Goal: Information Seeking & Learning: Understand process/instructions

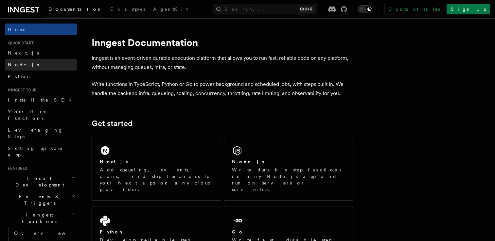
click at [39, 63] on link "Node.js" at bounding box center [41, 65] width 72 height 12
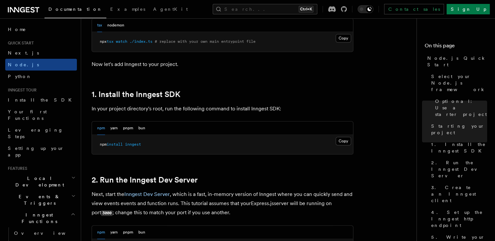
scroll to position [363, 0]
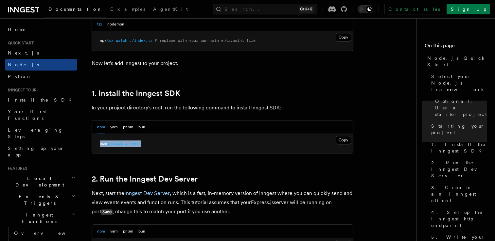
drag, startPoint x: 99, startPoint y: 143, endPoint x: 146, endPoint y: 142, distance: 46.2
click at [146, 142] on pre "npm install inngest" at bounding box center [222, 144] width 261 height 20
copy span "npm install inngest"
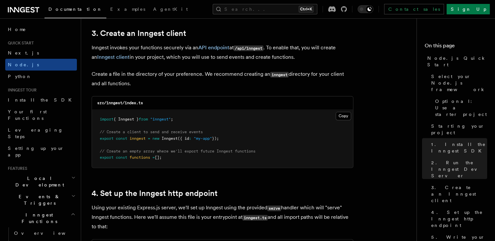
scroll to position [832, 0]
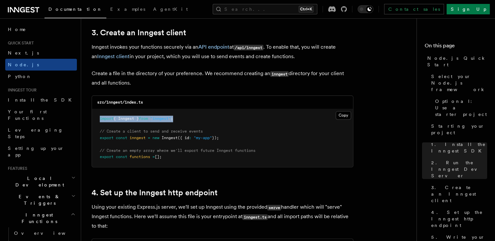
drag, startPoint x: 100, startPoint y: 119, endPoint x: 182, endPoint y: 119, distance: 82.1
click at [182, 119] on pre "import { Inngest } from "inngest" ; // Create a client to send and receive even…" at bounding box center [222, 138] width 261 height 58
copy span "import { Inngest } from "inngest" ;"
drag, startPoint x: 100, startPoint y: 138, endPoint x: 225, endPoint y: 137, distance: 124.7
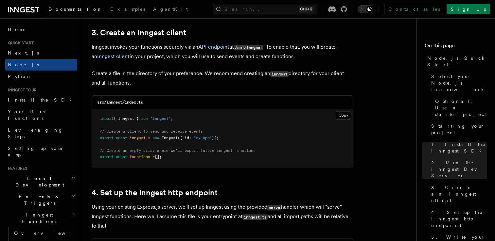
click at [225, 137] on pre "import { Inngest } from "inngest" ; // Create a client to send and receive even…" at bounding box center [222, 138] width 261 height 58
copy span "export const inngest = new Inngest ({ id : "my-app" });"
click at [280, 141] on pre "import { Inngest } from "inngest" ; // Create a client to send and receive even…" at bounding box center [222, 138] width 261 height 58
drag, startPoint x: 100, startPoint y: 132, endPoint x: 225, endPoint y: 137, distance: 124.8
click at [225, 137] on pre "import { Inngest } from "inngest" ; // Create a client to send and receive even…" at bounding box center [222, 138] width 261 height 58
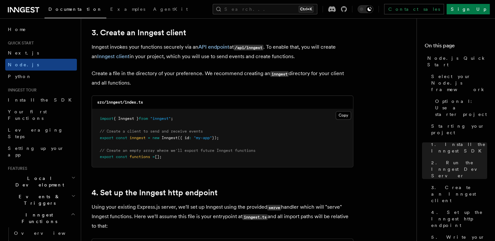
copy code "// Create a client to send and receive events export const inngest = new Innges…"
click at [251, 151] on span "// Create an empty array where we'll export future Inngest functions" at bounding box center [178, 151] width 156 height 5
click at [237, 138] on pre "import { Inngest } from "inngest" ; // Create a client to send and receive even…" at bounding box center [222, 138] width 261 height 58
drag, startPoint x: 100, startPoint y: 151, endPoint x: 169, endPoint y: 158, distance: 69.4
click at [169, 158] on pre "import { Inngest } from "inngest" ; // Create a client to send and receive even…" at bounding box center [222, 138] width 261 height 58
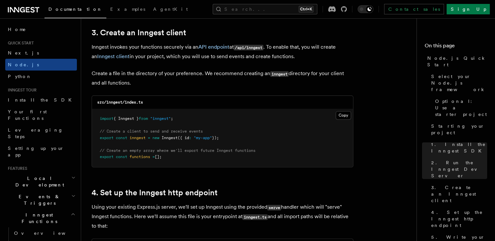
copy code "// Create an empty array where we'll export future Inngest functions export con…"
click at [186, 159] on pre "import { Inngest } from "inngest" ; // Create a client to send and receive even…" at bounding box center [222, 138] width 261 height 58
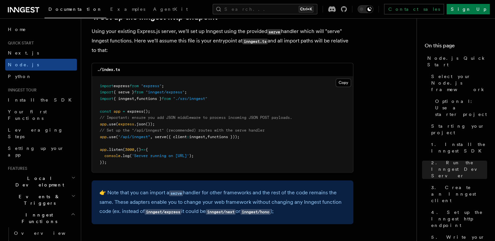
scroll to position [1009, 0]
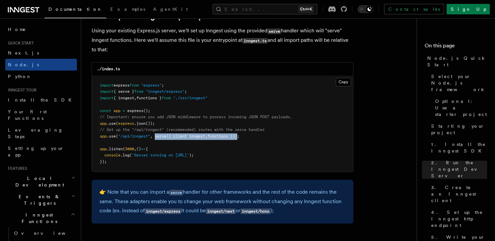
drag, startPoint x: 156, startPoint y: 137, endPoint x: 243, endPoint y: 137, distance: 87.0
click at [240, 137] on span "app .use ( "/api/inngest" , serve ({ client : inngest , functions }));" at bounding box center [170, 136] width 140 height 5
copy span "serve ({ client : inngest , functions })"
click at [316, 159] on pre "import express from "express" ; import { serve } from "inngest/express" ; impor…" at bounding box center [222, 124] width 261 height 96
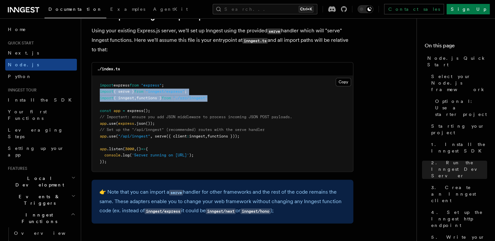
drag, startPoint x: 99, startPoint y: 92, endPoint x: 217, endPoint y: 98, distance: 117.9
click at [217, 98] on code "import express from "express" ; import { serve } from "inngest/express" ; impor…" at bounding box center [196, 123] width 192 height 81
copy code "import { serve } from "inngest/express" ; import { inngest , functions } from "…"
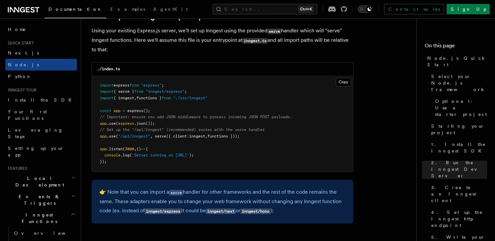
click at [244, 103] on pre "import express from "express" ; import { serve } from "inngest/express" ; impor…" at bounding box center [222, 124] width 261 height 96
click at [233, 97] on pre "import express from "express" ; import { serve } from "inngest/express" ; impor…" at bounding box center [222, 124] width 261 height 96
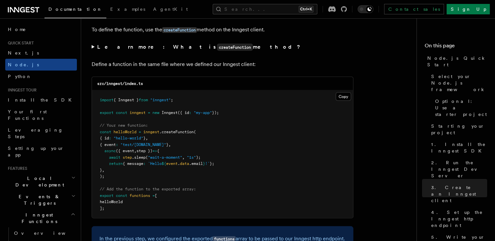
scroll to position [1305, 0]
